Goal: Information Seeking & Learning: Learn about a topic

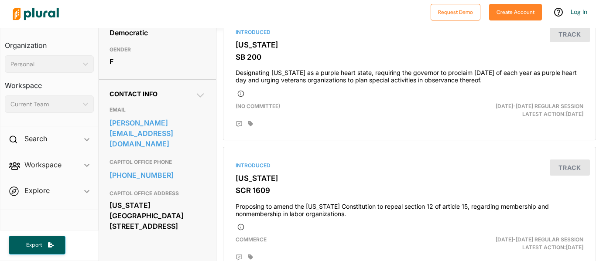
scroll to position [222, 0]
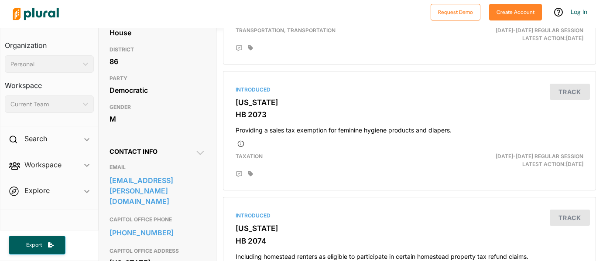
scroll to position [165, 0]
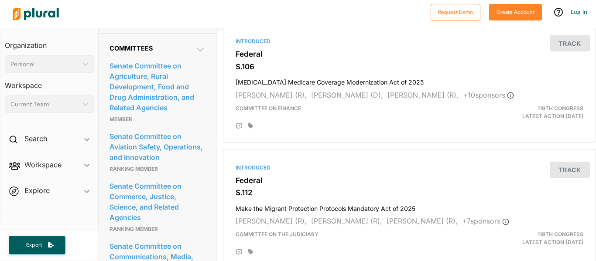
scroll to position [965, 0]
